Goal: Information Seeking & Learning: Learn about a topic

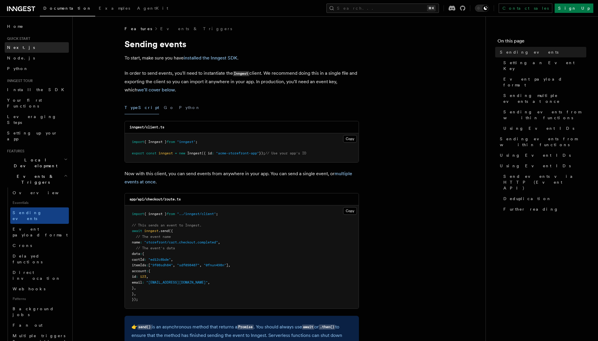
click at [18, 48] on span "Next.js" at bounding box center [21, 47] width 28 height 5
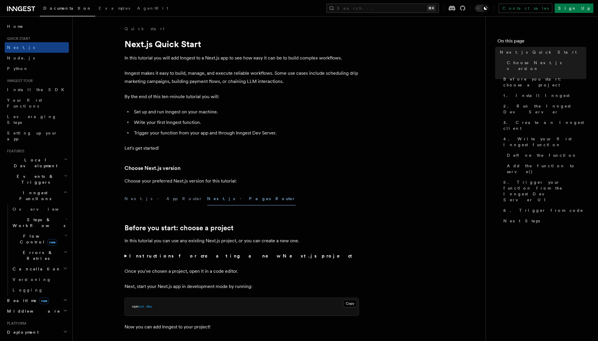
scroll to position [286, 0]
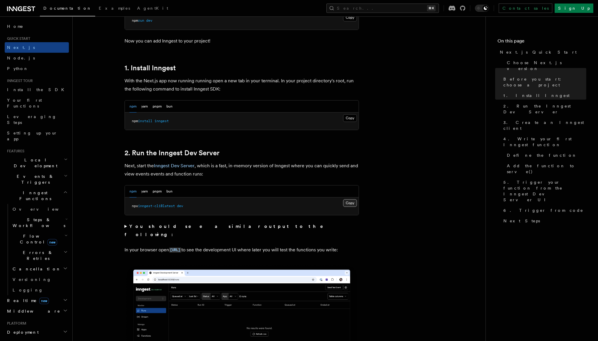
click at [349, 204] on button "Copy Copied" at bounding box center [350, 203] width 14 height 8
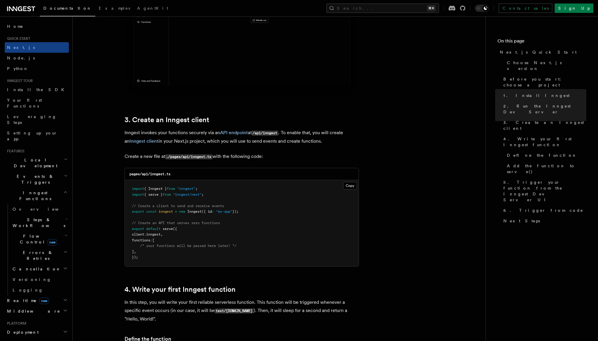
scroll to position [617, 0]
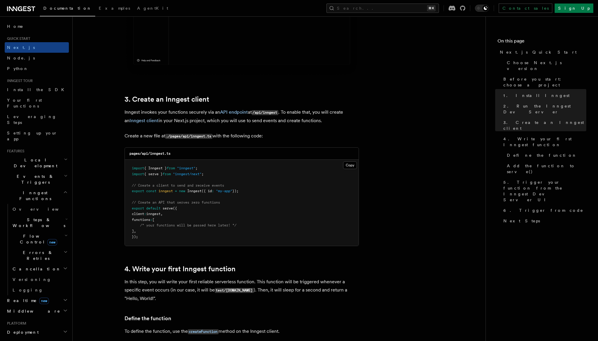
click at [242, 217] on pre "import { Inngest } from "inngest" ; import { serve } from "inngest/next" ; // C…" at bounding box center [242, 203] width 234 height 86
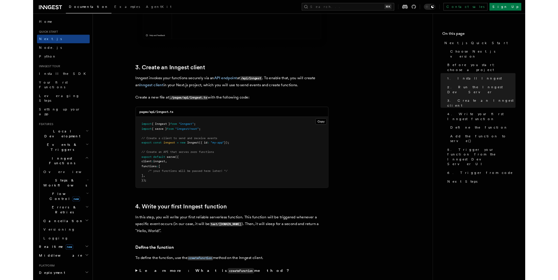
scroll to position [639, 0]
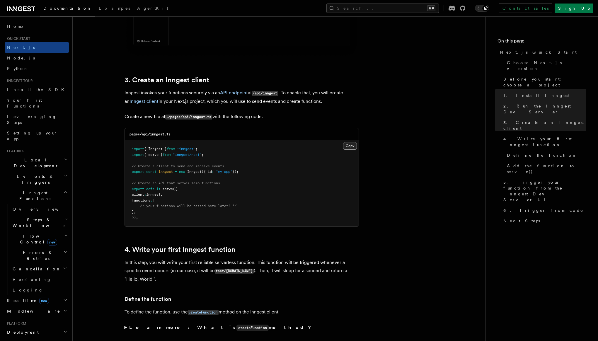
click at [348, 146] on button "Copy Copied" at bounding box center [350, 146] width 14 height 8
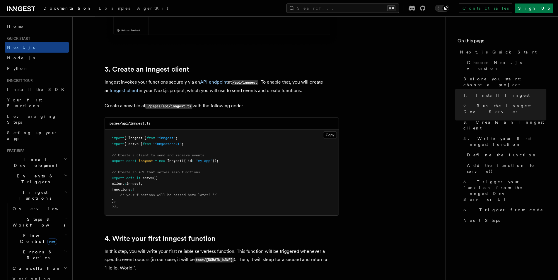
scroll to position [650, 0]
click at [187, 208] on pre "import { Inngest } from "inngest" ; import { serve } from "inngest/next" ; // C…" at bounding box center [222, 172] width 234 height 86
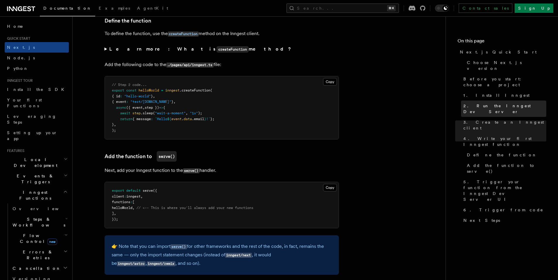
scroll to position [917, 0]
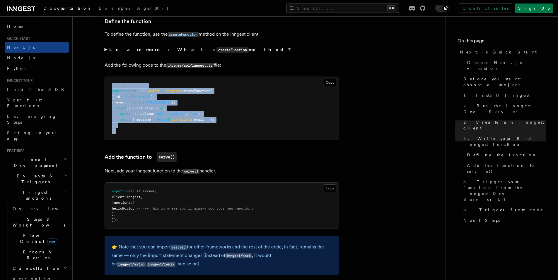
drag, startPoint x: 126, startPoint y: 135, endPoint x: 112, endPoint y: 83, distance: 54.5
click at [112, 83] on pre "// Step 2 code... export const helloWorld = inngest .createFunction ( { id : "h…" at bounding box center [222, 108] width 234 height 63
click at [327, 83] on button "Copy Copied" at bounding box center [330, 83] width 14 height 8
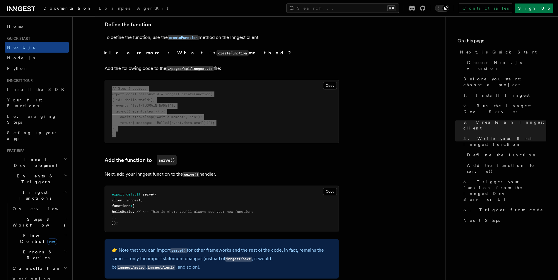
scroll to position [913, 0]
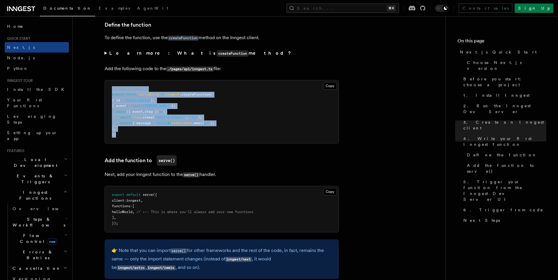
click at [280, 81] on pre "// Step 2 code... export const helloWorld = inngest .createFunction ( { id : "h…" at bounding box center [222, 112] width 234 height 63
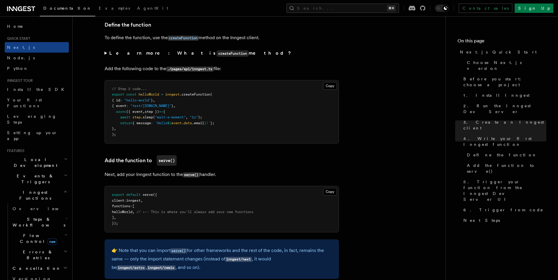
click at [107, 54] on summary "Learn more: What is createFunction method?" at bounding box center [222, 53] width 234 height 8
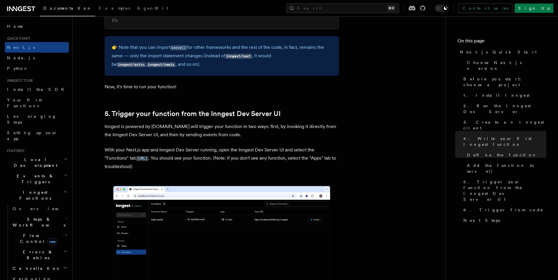
scroll to position [976, 0]
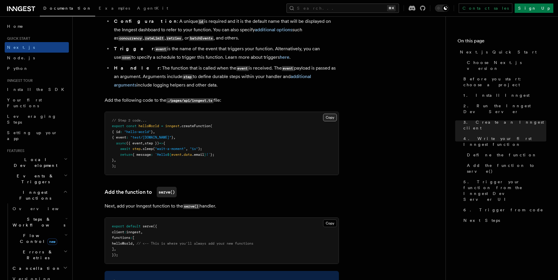
click at [329, 119] on button "Copy Copied" at bounding box center [330, 118] width 14 height 8
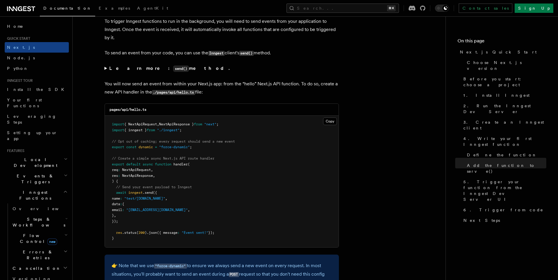
scroll to position [2953, 0]
drag, startPoint x: 104, startPoint y: 54, endPoint x: 314, endPoint y: 54, distance: 209.9
copy p "To send an event from your code, you can use the Inngest client's send() method."
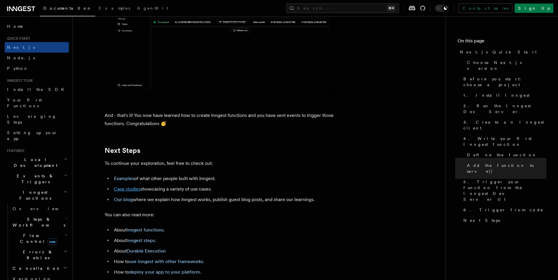
scroll to position [3505, 0]
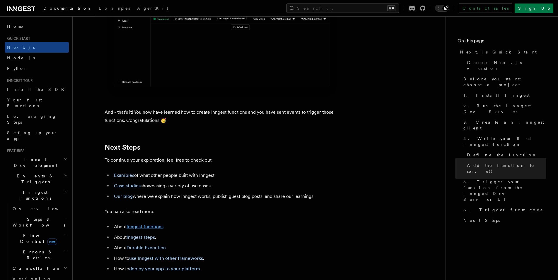
click at [139, 230] on link "Inngest functions" at bounding box center [144, 227] width 37 height 6
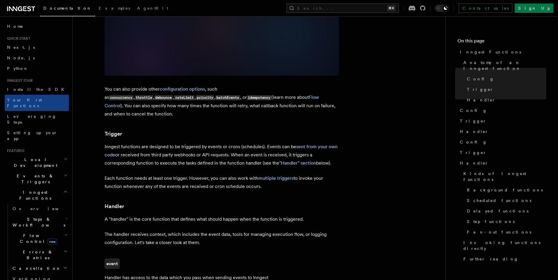
scroll to position [510, 0]
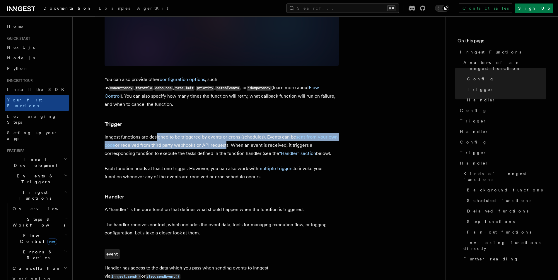
drag, startPoint x: 187, startPoint y: 116, endPoint x: 224, endPoint y: 124, distance: 38.2
click at [224, 133] on p "Inngest functions are designed to be triggered by events or crons (schedules). …" at bounding box center [222, 145] width 234 height 25
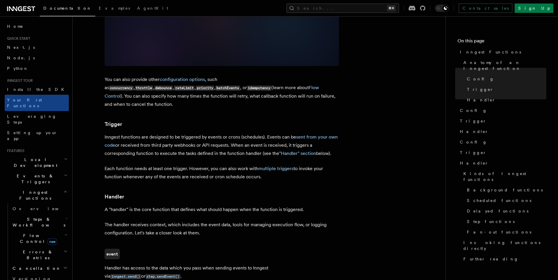
click at [227, 165] on p "Each function needs at least one trigger. However, you can also work with multi…" at bounding box center [222, 173] width 234 height 16
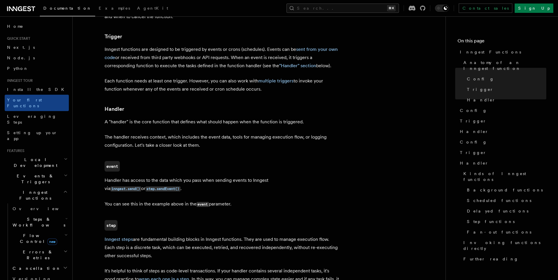
scroll to position [599, 0]
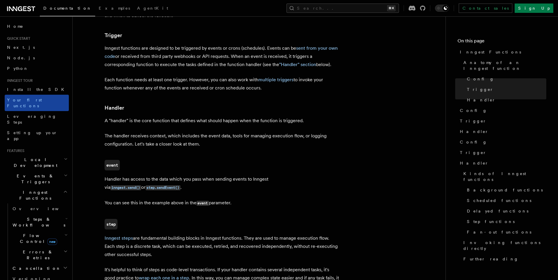
click at [22, 101] on span "Your first Functions" at bounding box center [24, 103] width 35 height 11
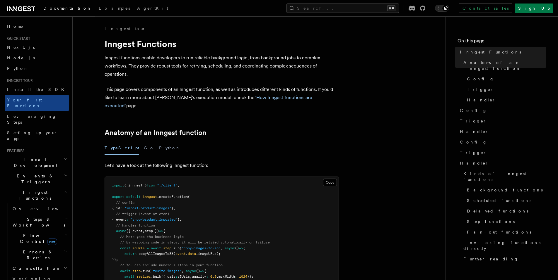
click at [23, 214] on h2 "Steps & Workflows" at bounding box center [39, 222] width 59 height 16
click at [25, 204] on link "Overview" at bounding box center [39, 209] width 59 height 11
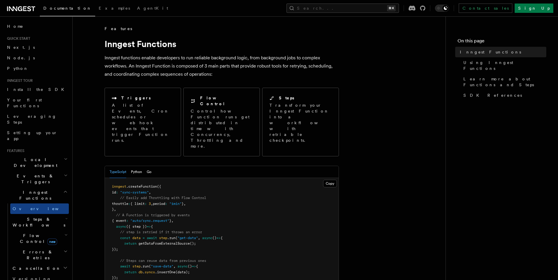
click at [25, 204] on link "Overview" at bounding box center [39, 209] width 59 height 11
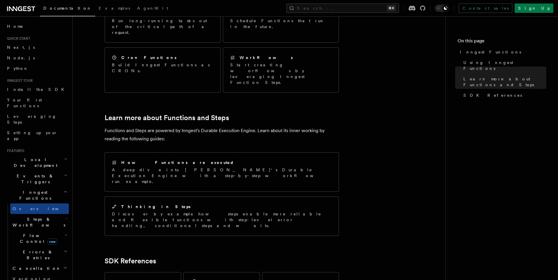
scroll to position [300, 0]
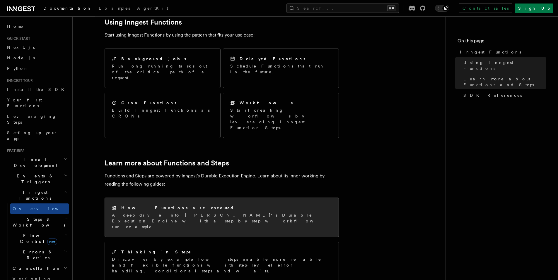
click at [157, 205] on h2 "How Functions are executed" at bounding box center [177, 208] width 113 height 6
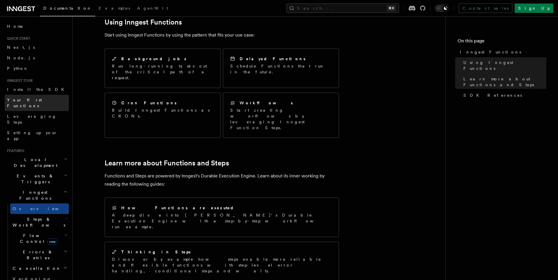
click at [16, 98] on span "Your first Functions" at bounding box center [24, 103] width 35 height 11
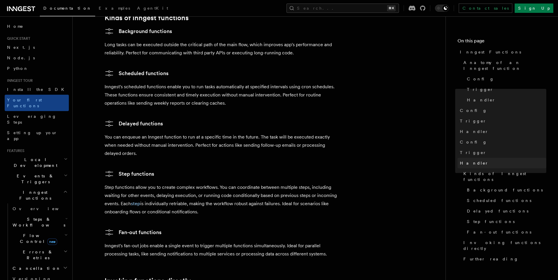
scroll to position [965, 0]
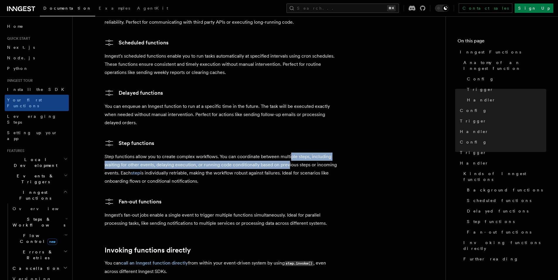
drag, startPoint x: 290, startPoint y: 135, endPoint x: 288, endPoint y: 140, distance: 5.1
click at [288, 153] on p "Step functions allow you to create complex workflows. You can coordinate betwee…" at bounding box center [222, 169] width 234 height 33
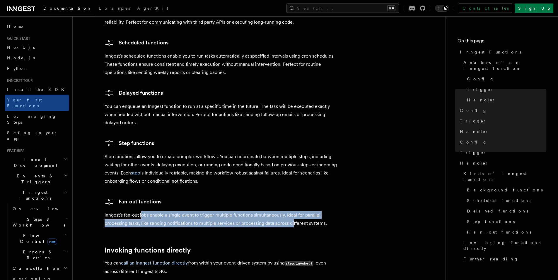
drag, startPoint x: 156, startPoint y: 194, endPoint x: 292, endPoint y: 196, distance: 135.9
click at [292, 211] on p "Inngest's fan-out jobs enable a single event to trigger multiple functions simu…" at bounding box center [222, 219] width 234 height 16
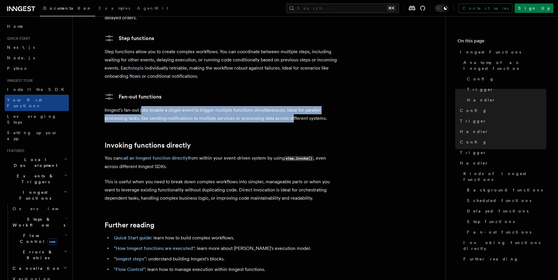
scroll to position [1071, 0]
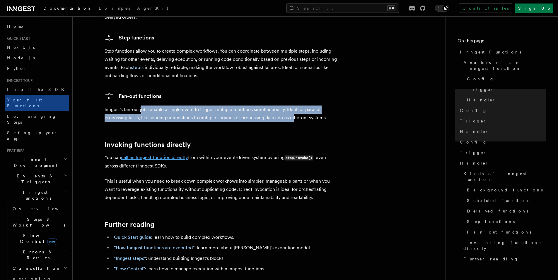
click at [172, 155] on link "call an Inngest function directly" at bounding box center [154, 158] width 67 height 6
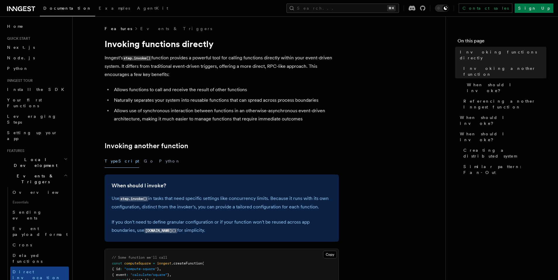
drag, startPoint x: 263, startPoint y: 60, endPoint x: 317, endPoint y: 77, distance: 56.9
click at [335, 86] on li "Allows functions to call and receive the result of other functions" at bounding box center [225, 90] width 227 height 8
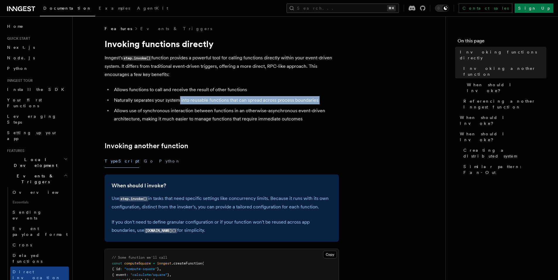
drag, startPoint x: 178, startPoint y: 100, endPoint x: 278, endPoint y: 105, distance: 100.3
click at [277, 105] on ul "Allows functions to call and receive the result of other functions Naturally se…" at bounding box center [222, 104] width 234 height 37
click at [278, 105] on ul "Allows functions to call and receive the result of other functions Naturally se…" at bounding box center [222, 104] width 234 height 37
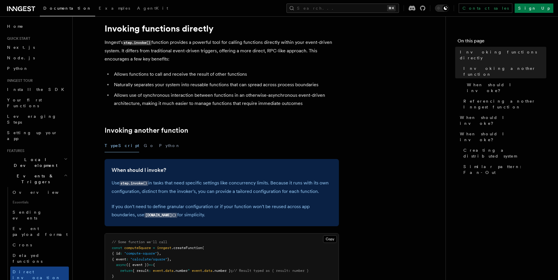
scroll to position [18, 0]
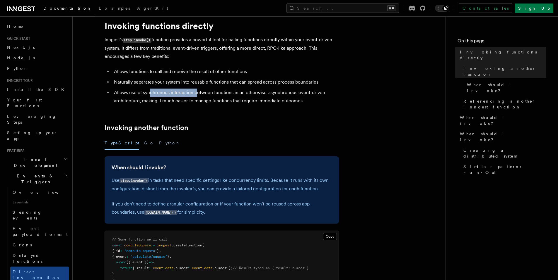
drag, startPoint x: 151, startPoint y: 94, endPoint x: 243, endPoint y: 90, distance: 92.3
click at [220, 89] on li "Allows use of synchronous interaction between functions in an otherwise-asynchr…" at bounding box center [225, 97] width 227 height 16
click at [243, 90] on li "Allows use of synchronous interaction between functions in an otherwise-asynchr…" at bounding box center [225, 97] width 227 height 16
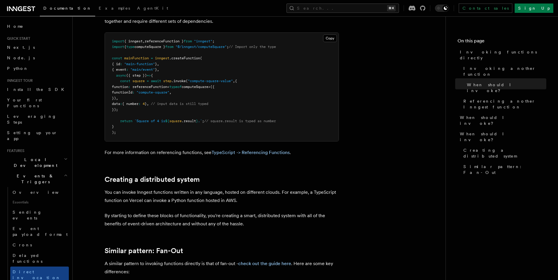
scroll to position [728, 0]
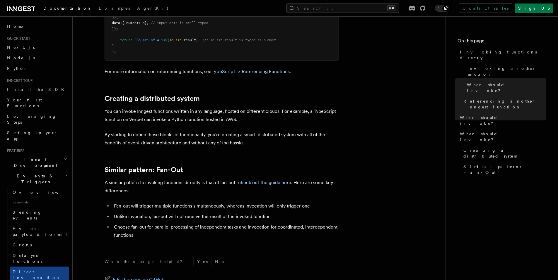
drag, startPoint x: 206, startPoint y: 114, endPoint x: 224, endPoint y: 121, distance: 18.6
click at [216, 118] on p "You can invoke Inngest functions written in any language, hosted on different c…" at bounding box center [222, 115] width 234 height 16
click at [224, 122] on p "You can invoke Inngest functions written in any language, hosted on different c…" at bounding box center [222, 115] width 234 height 16
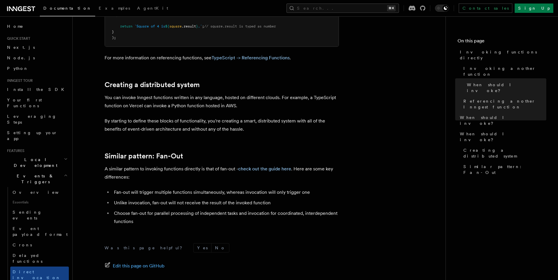
scroll to position [743, 0]
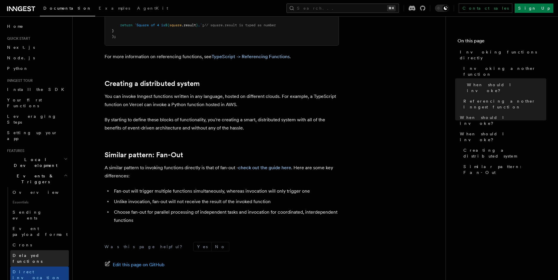
click at [30, 254] on span "Delayed functions" at bounding box center [28, 259] width 30 height 11
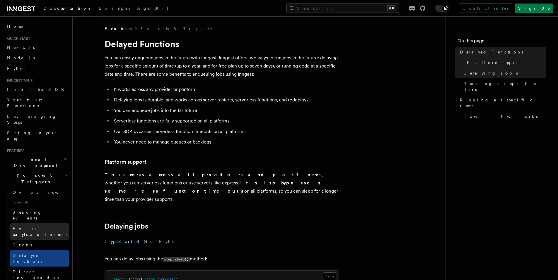
click at [30, 224] on link "Event payload format" at bounding box center [39, 232] width 59 height 16
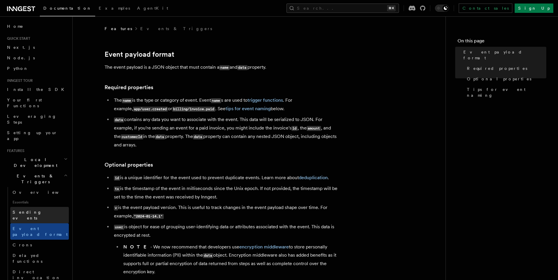
click at [33, 210] on span "Sending events" at bounding box center [27, 215] width 29 height 11
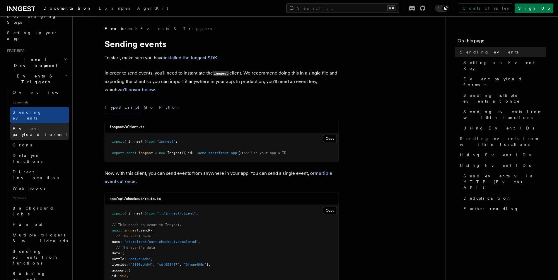
scroll to position [101, 0]
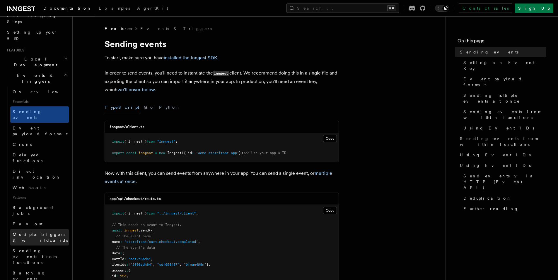
click at [23, 232] on span "Multiple triggers & wildcards" at bounding box center [40, 237] width 55 height 11
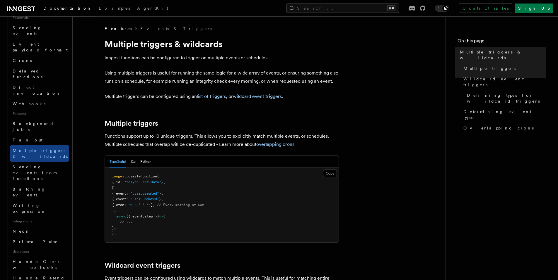
scroll to position [200, 0]
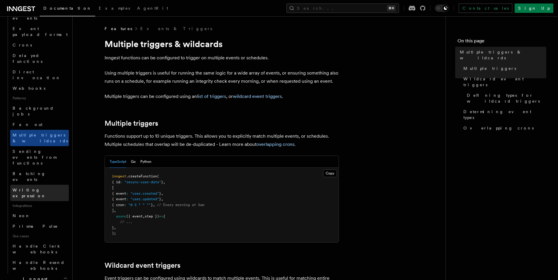
click at [40, 187] on span "Writing expression" at bounding box center [41, 193] width 56 height 12
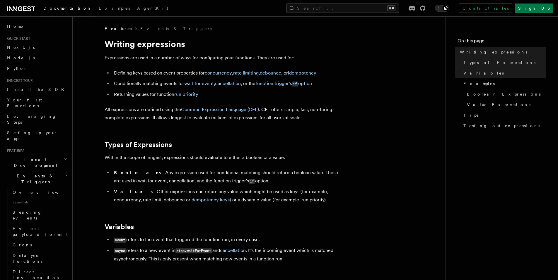
click at [35, 155] on h2 "Local Development" at bounding box center [37, 163] width 64 height 16
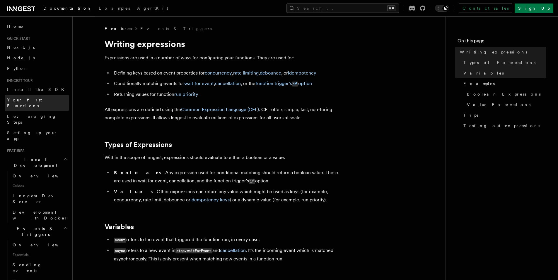
click at [41, 100] on span "Your first Functions" at bounding box center [24, 103] width 35 height 11
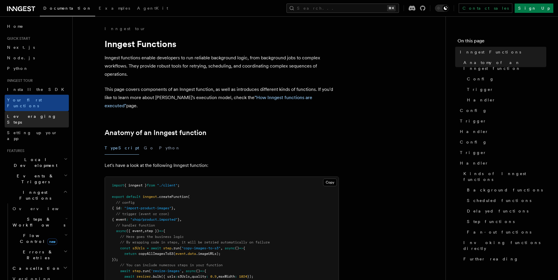
click at [35, 115] on link "Leveraging Steps" at bounding box center [37, 119] width 64 height 16
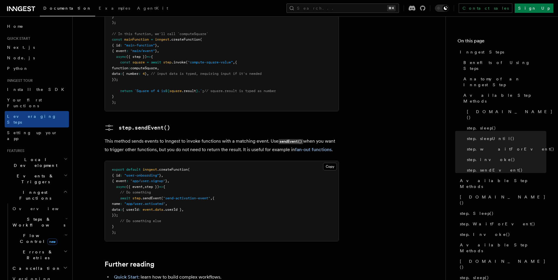
scroll to position [1264, 0]
